Goal: Information Seeking & Learning: Find specific fact

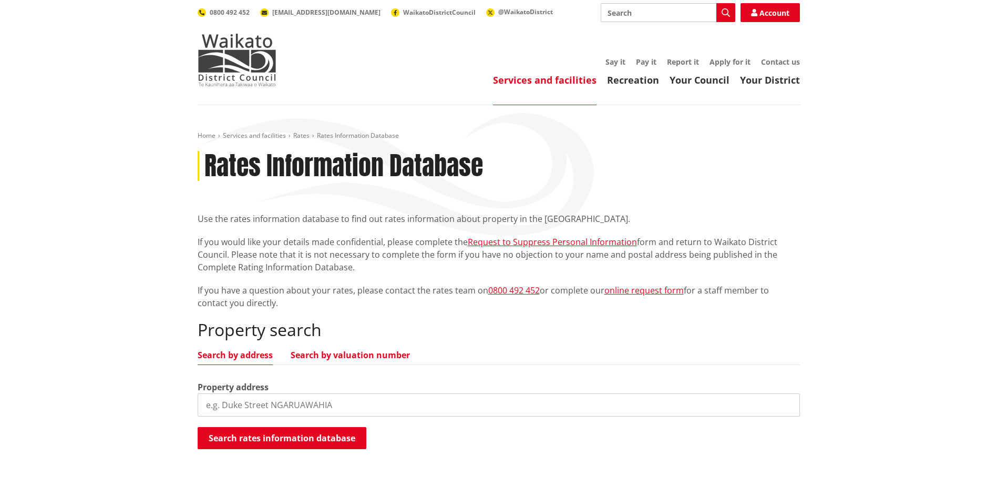
click at [356, 350] on link "Search by valuation number" at bounding box center [350, 354] width 119 height 8
click at [287, 404] on input "search" at bounding box center [499, 404] width 602 height 23
paste input "03920/002.15"
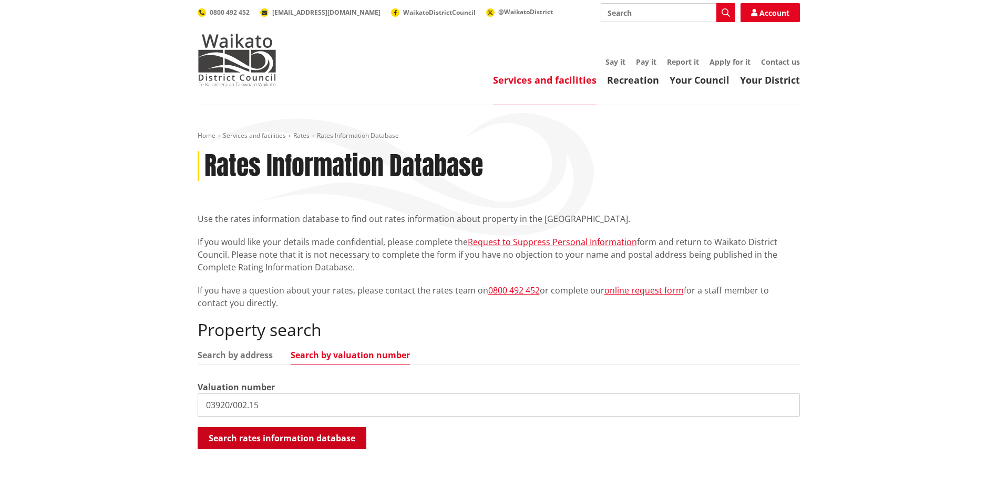
type input "03920/002.15"
click at [302, 441] on button "Search rates information database" at bounding box center [282, 438] width 169 height 22
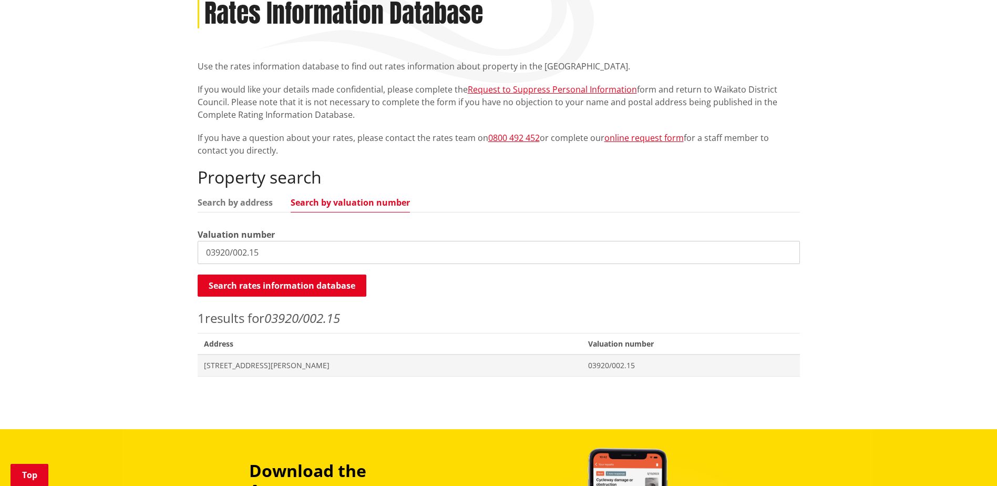
scroll to position [158, 0]
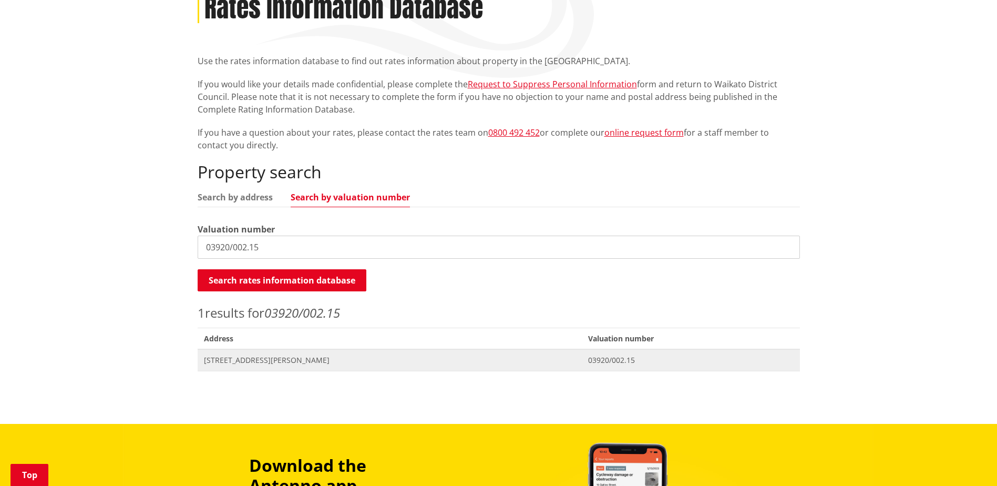
click at [321, 365] on span "[STREET_ADDRESS][PERSON_NAME]" at bounding box center [390, 360] width 372 height 11
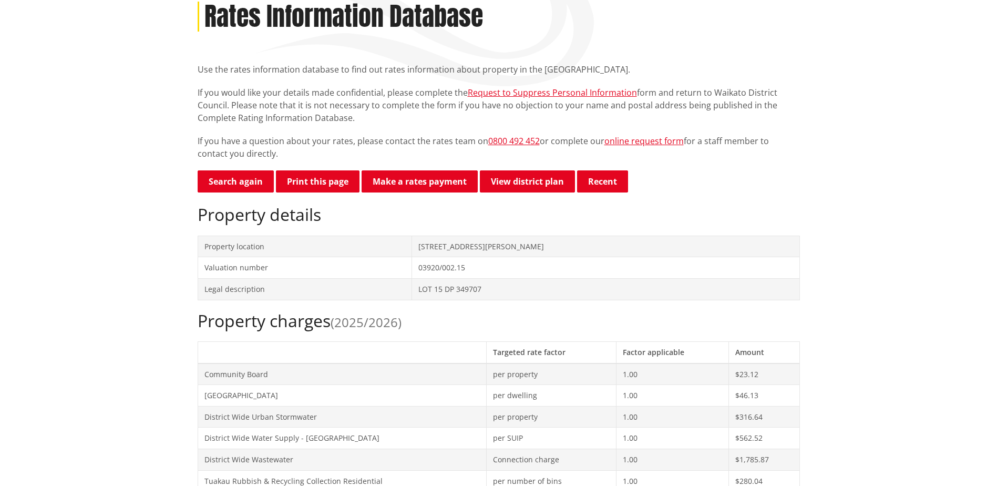
scroll to position [53, 0]
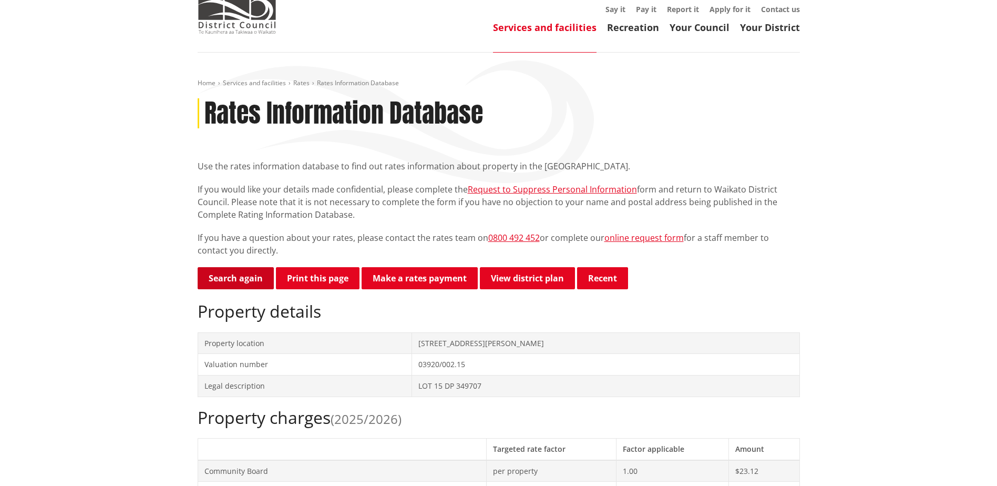
click at [262, 277] on link "Search again" at bounding box center [236, 278] width 76 height 22
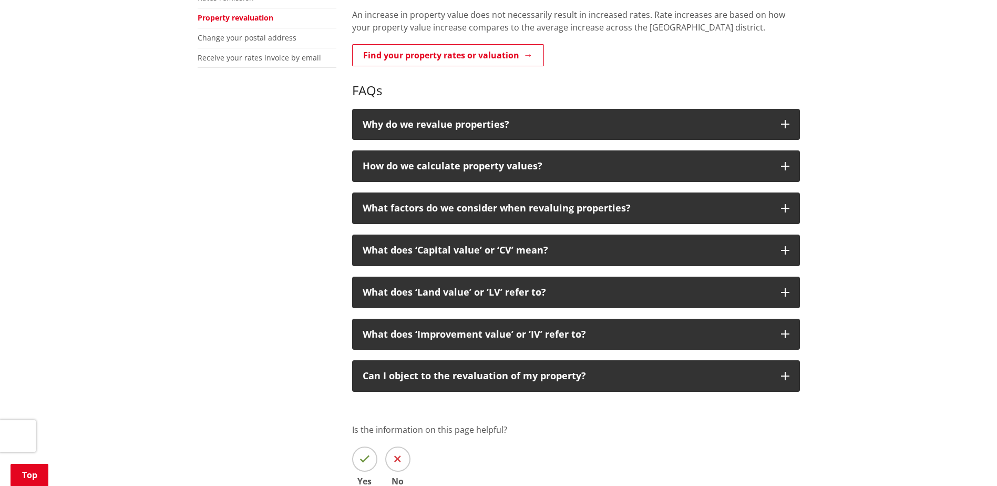
scroll to position [420, 0]
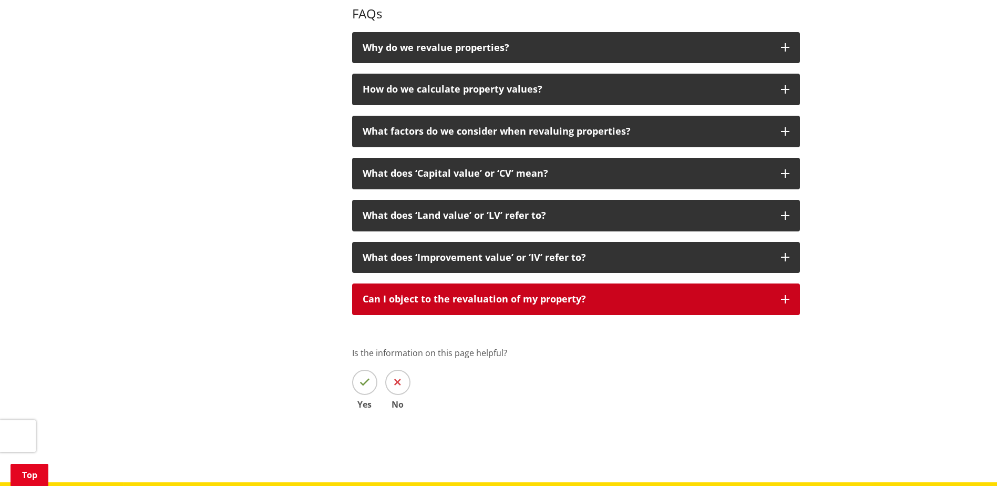
click at [570, 304] on p "Can I object to the revaluation of my property?" at bounding box center [567, 299] width 408 height 11
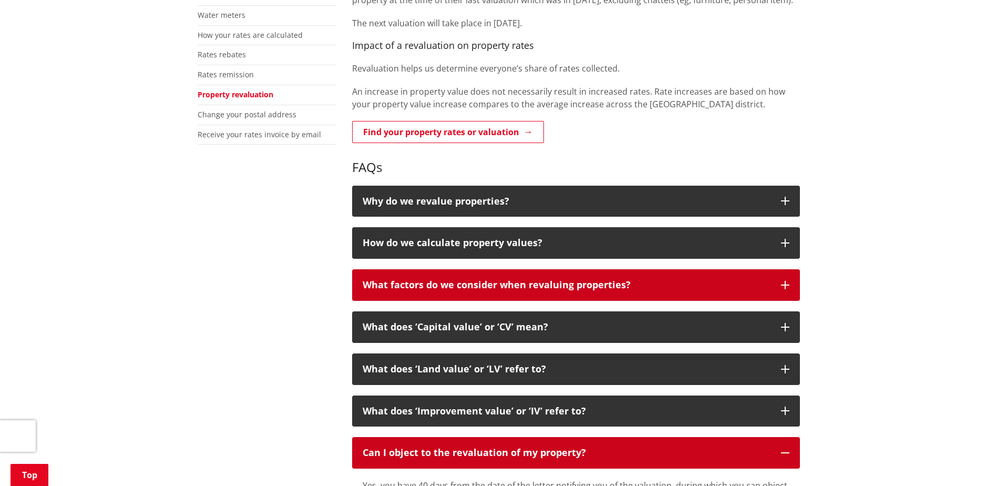
scroll to position [368, 0]
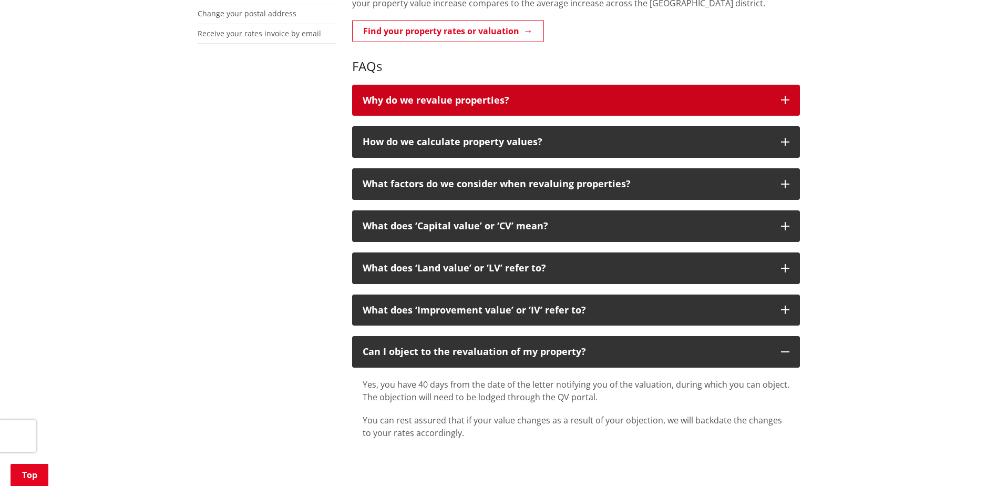
click at [540, 90] on button "Why do we revalue properties?" at bounding box center [576, 101] width 448 height 32
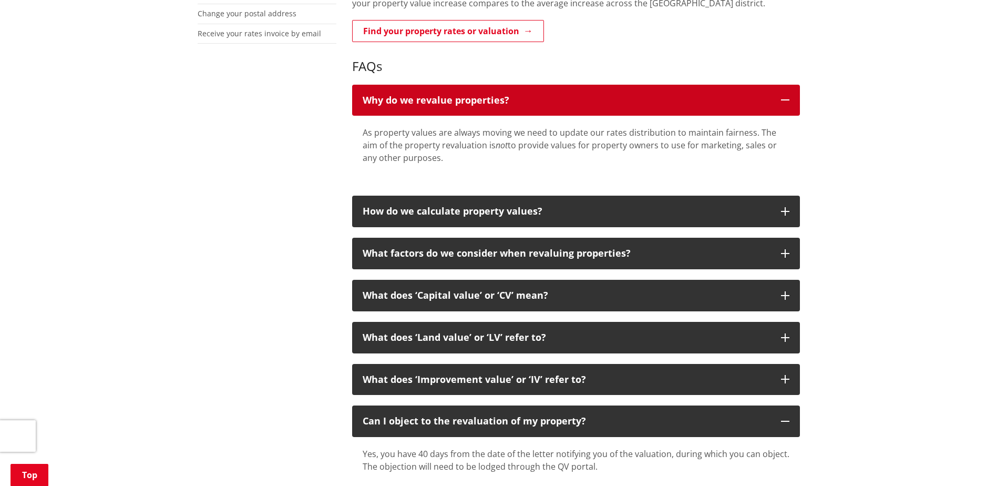
click at [540, 90] on button "Why do we revalue properties?" at bounding box center [576, 101] width 448 height 32
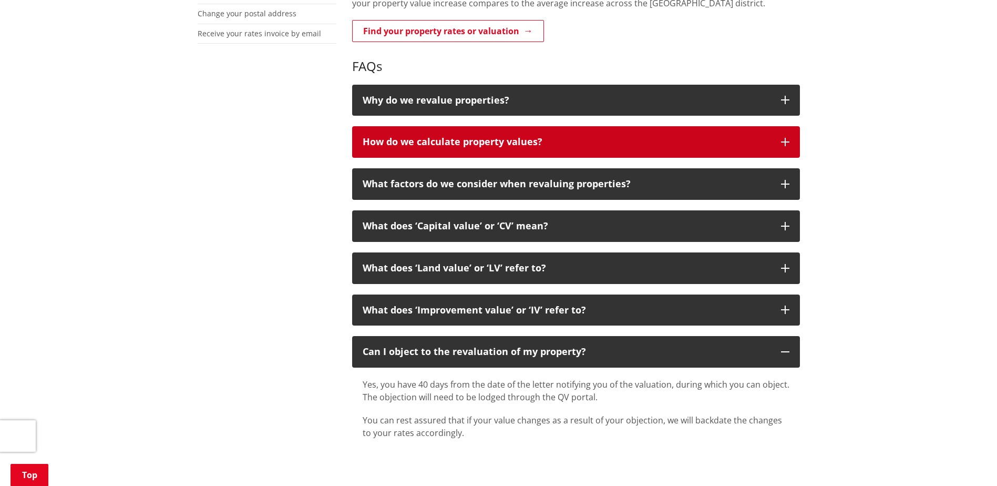
click at [543, 146] on p "How do we calculate property values?" at bounding box center [567, 142] width 408 height 11
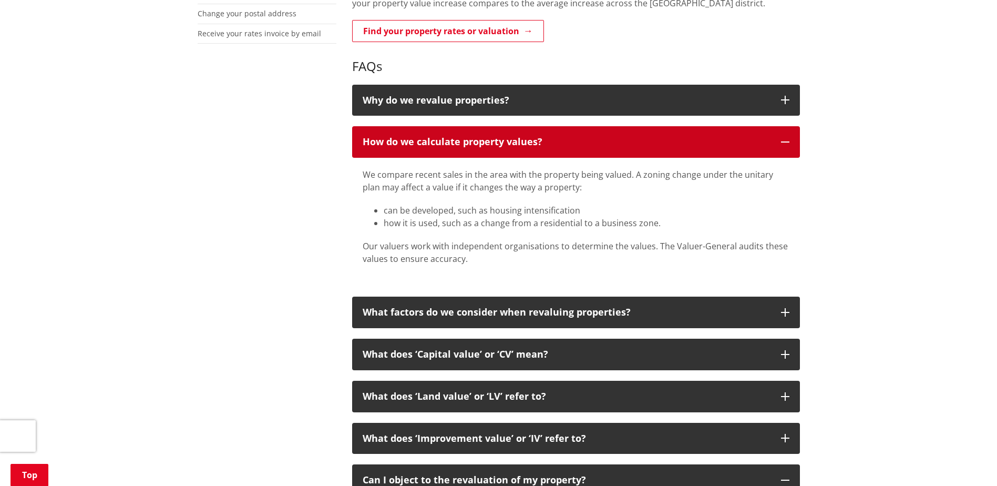
click at [543, 146] on p "How do we calculate property values?" at bounding box center [567, 142] width 408 height 11
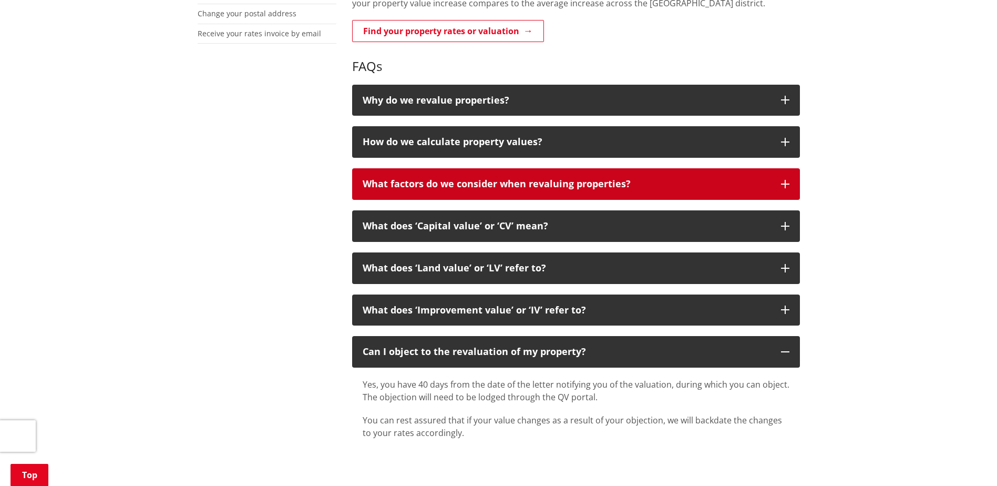
click at [545, 173] on button "What factors do we consider when revaluing properties?" at bounding box center [576, 184] width 448 height 32
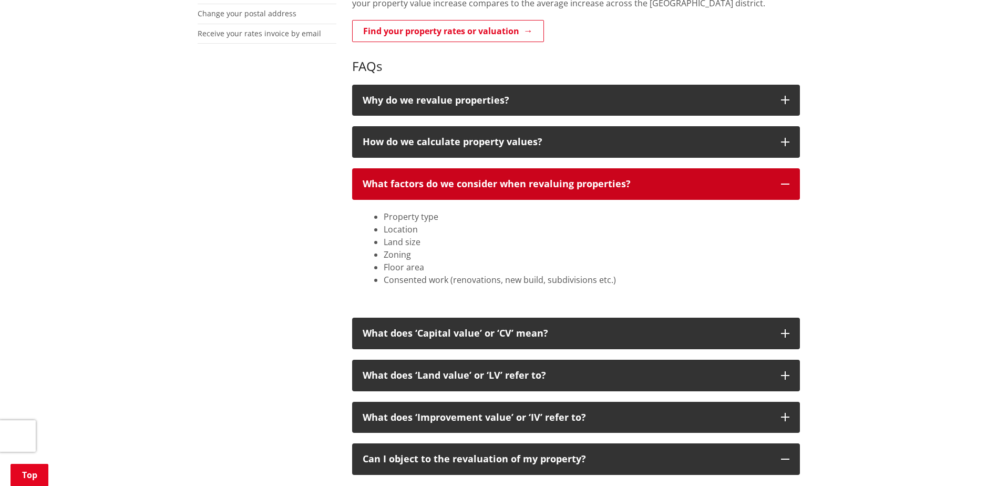
click at [554, 187] on p "What factors do we consider when revaluing properties?" at bounding box center [567, 184] width 408 height 11
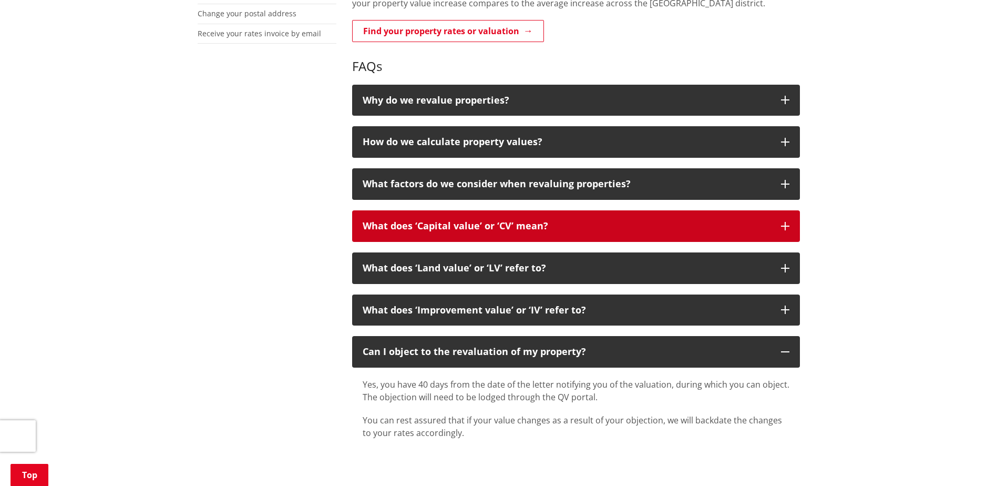
click at [556, 224] on p "What does ‘Capital value’ or ‘CV’ mean?" at bounding box center [567, 226] width 408 height 11
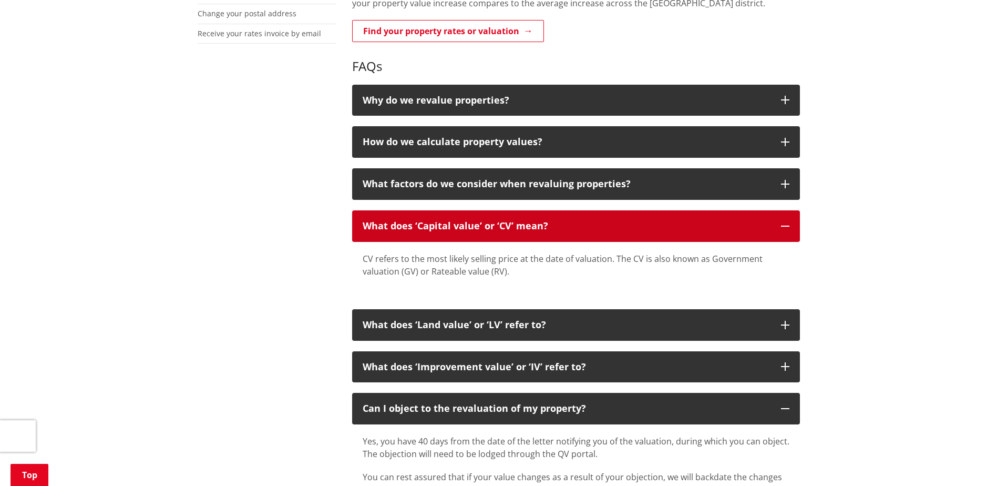
click at [563, 221] on p "What does ‘Capital value’ or ‘CV’ mean?" at bounding box center [567, 226] width 408 height 11
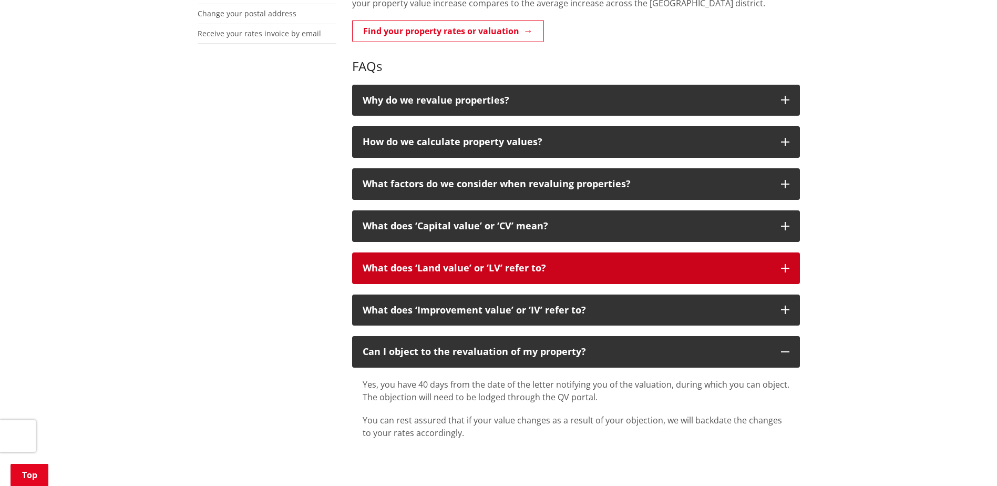
click at [558, 262] on button "What does ‘Land value’ or ‘LV’ refer to?" at bounding box center [576, 268] width 448 height 32
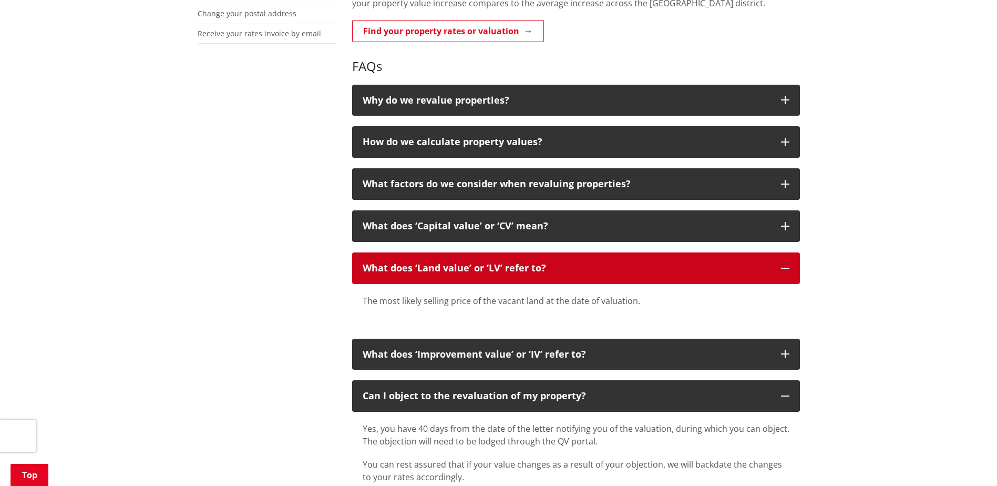
click at [575, 257] on button "What does ‘Land value’ or ‘LV’ refer to?" at bounding box center [576, 268] width 448 height 32
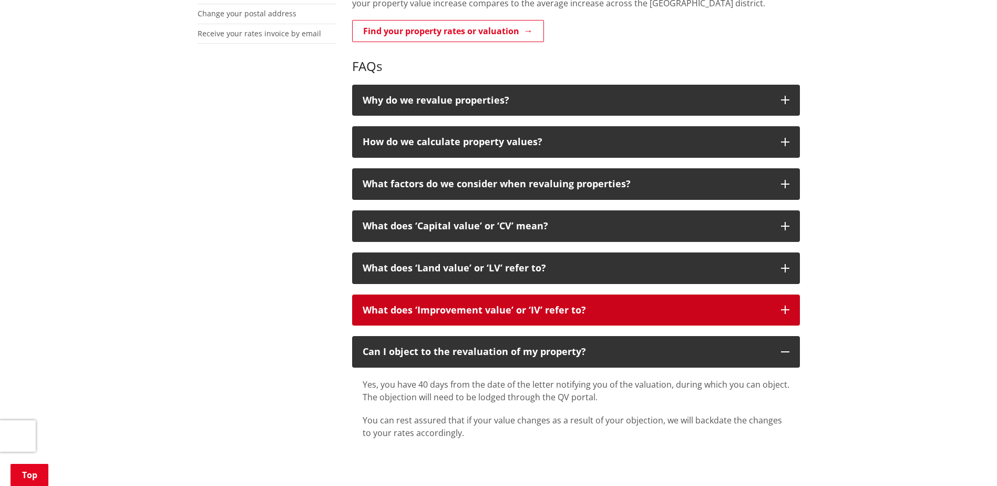
click at [548, 306] on p "What does ‘Improvement value’ or ‘IV’ refer to?" at bounding box center [567, 310] width 408 height 11
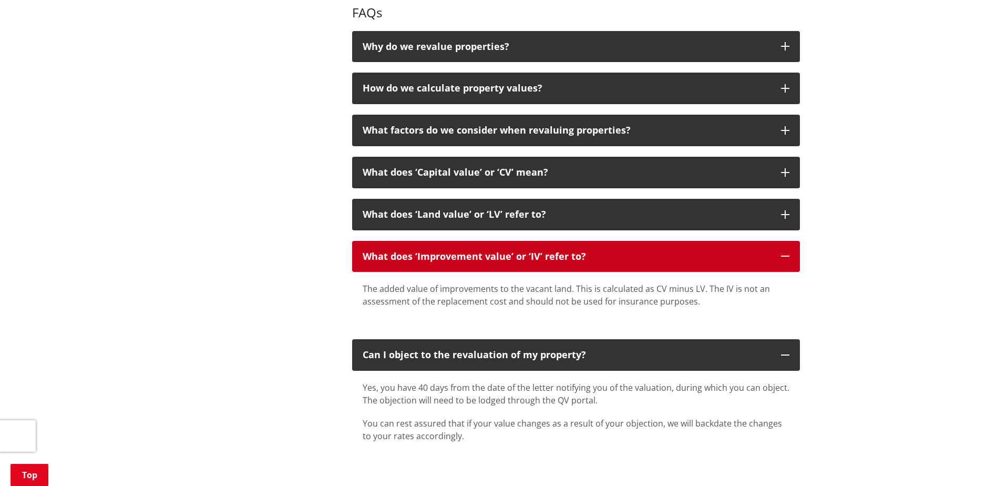
scroll to position [473, 0]
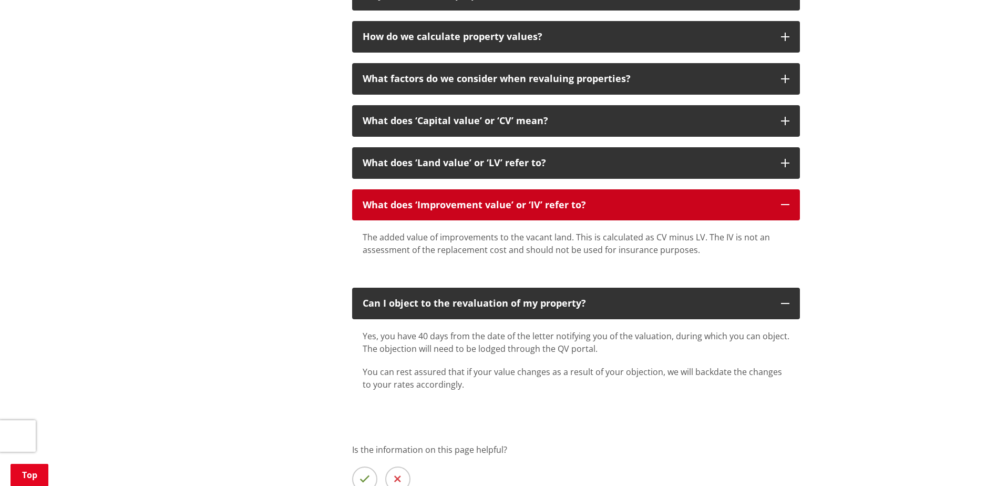
click at [611, 209] on p "What does ‘Improvement value’ or ‘IV’ refer to?" at bounding box center [567, 205] width 408 height 11
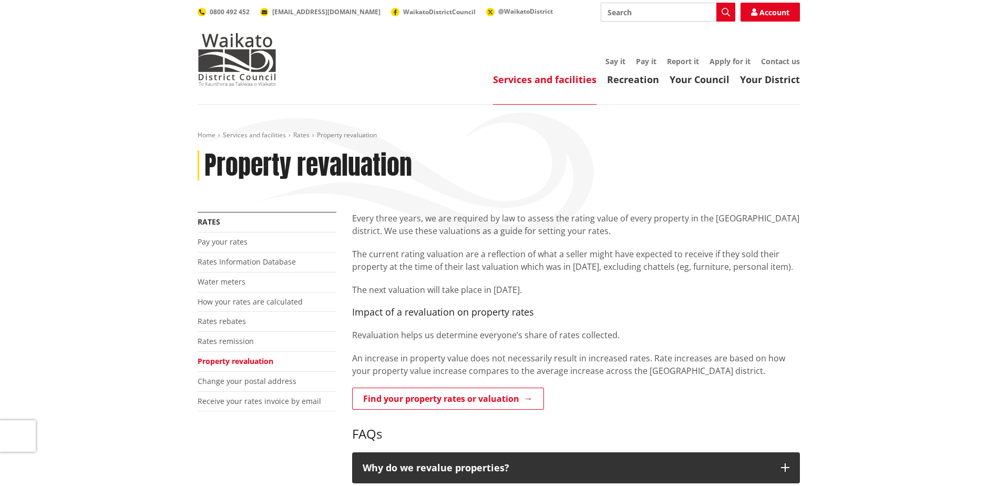
scroll to position [0, 0]
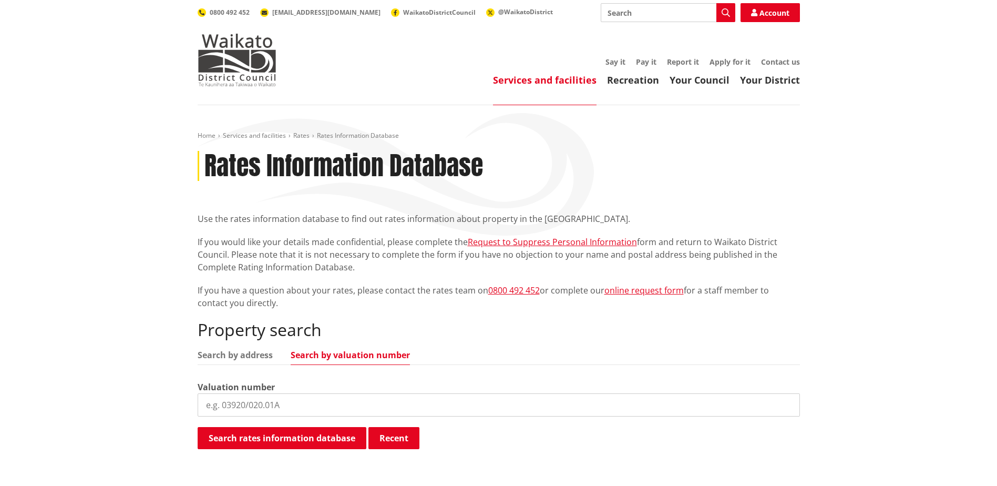
click at [323, 399] on input "search" at bounding box center [499, 404] width 602 height 23
type input "03791/342.20"
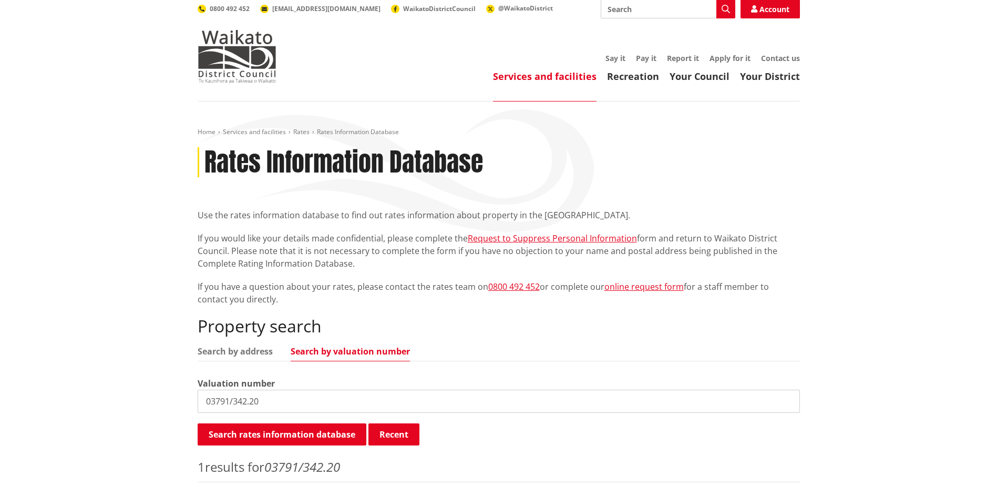
scroll to position [105, 0]
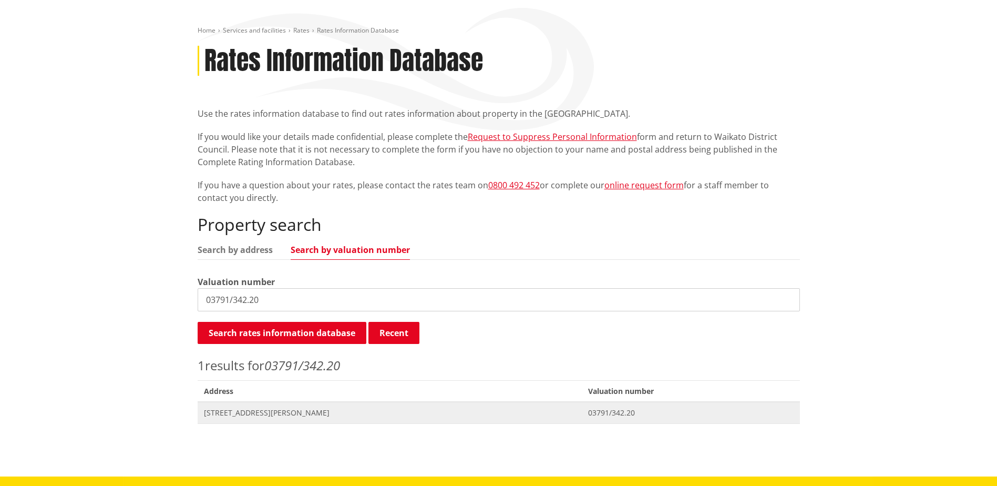
click at [276, 416] on span "54 McCready Road TUAKAU" at bounding box center [390, 412] width 372 height 11
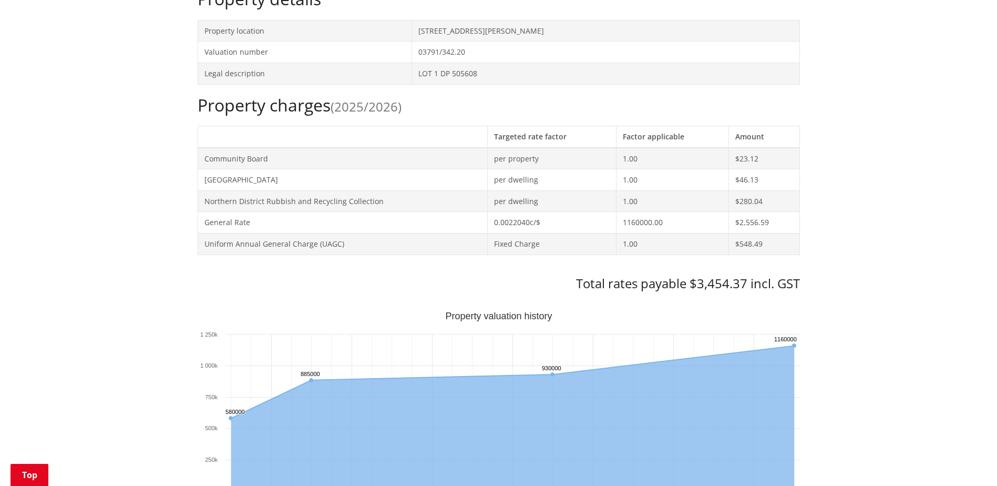
scroll to position [368, 0]
